Goal: Transaction & Acquisition: Download file/media

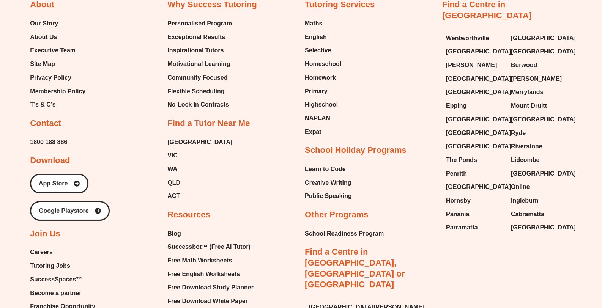
scroll to position [3178, 0]
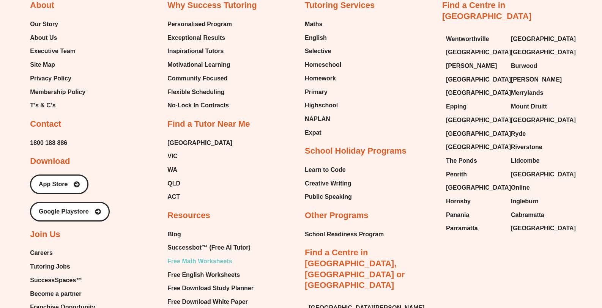
click at [214, 256] on span "Free Math Worksheets" at bounding box center [199, 261] width 65 height 11
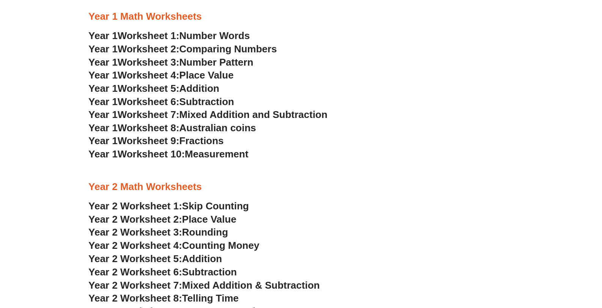
scroll to position [635, 0]
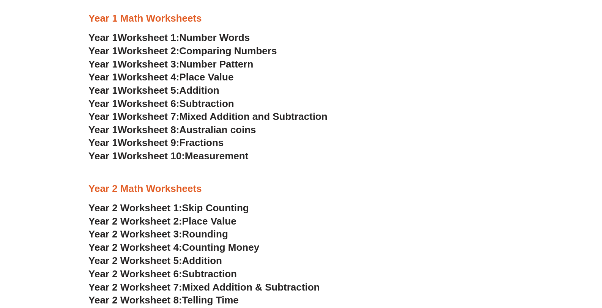
click at [243, 157] on span "Measurement" at bounding box center [217, 155] width 64 height 11
click at [437, 119] on h3 "Year 1 Worksheet 7: Mixed Addition and Subtraction" at bounding box center [300, 116] width 425 height 13
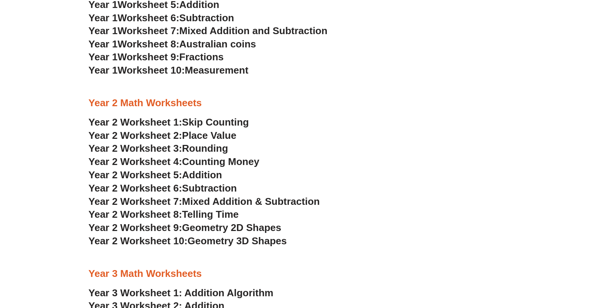
scroll to position [762, 0]
